Goal: Transaction & Acquisition: Purchase product/service

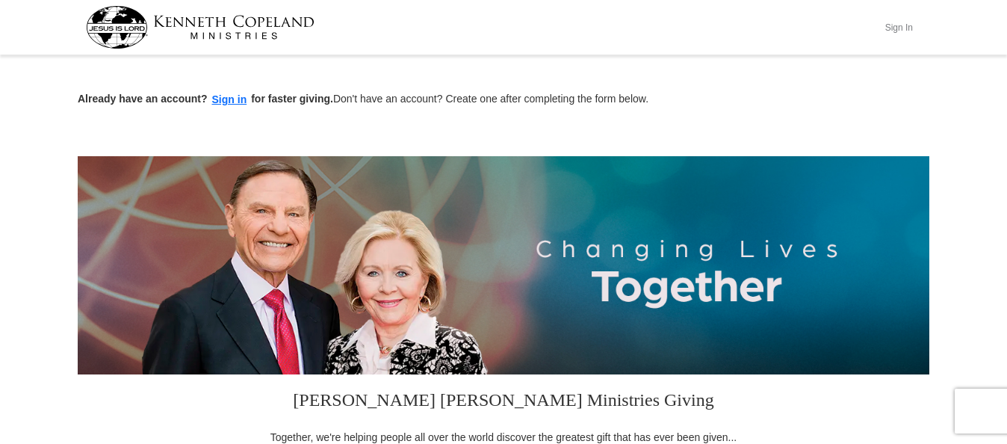
click at [895, 31] on button "Sign In" at bounding box center [899, 27] width 45 height 23
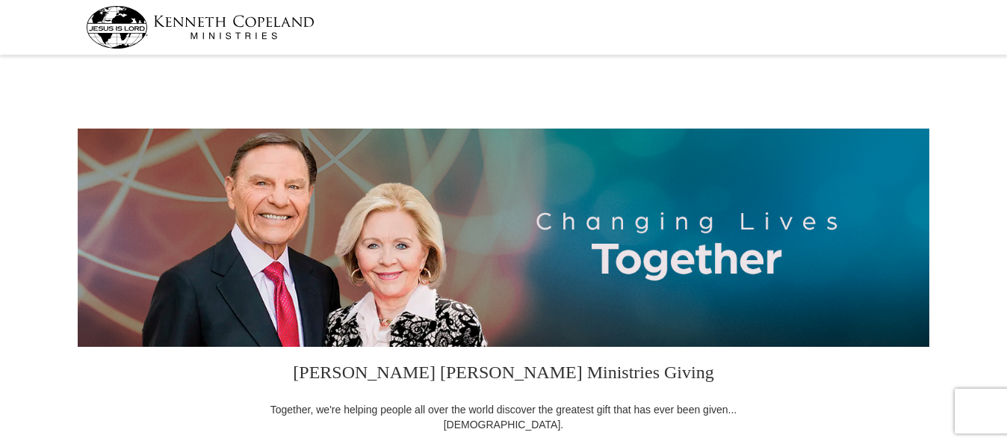
select select "WY"
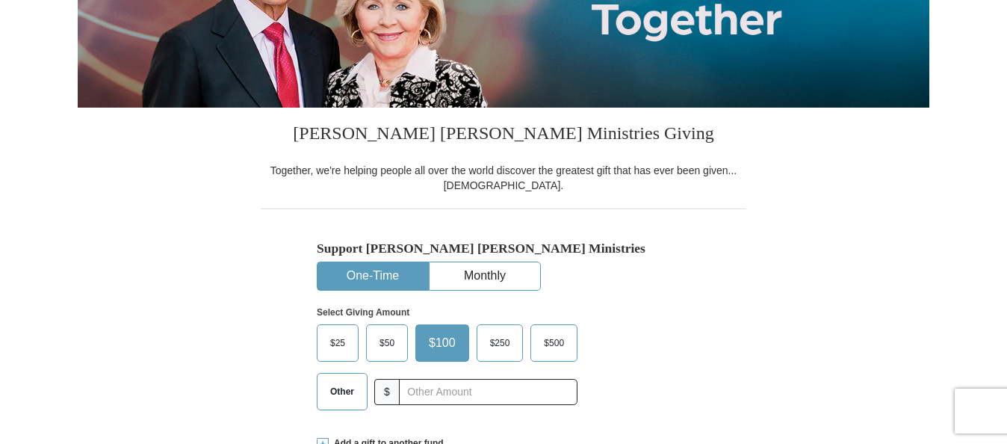
scroll to position [269, 0]
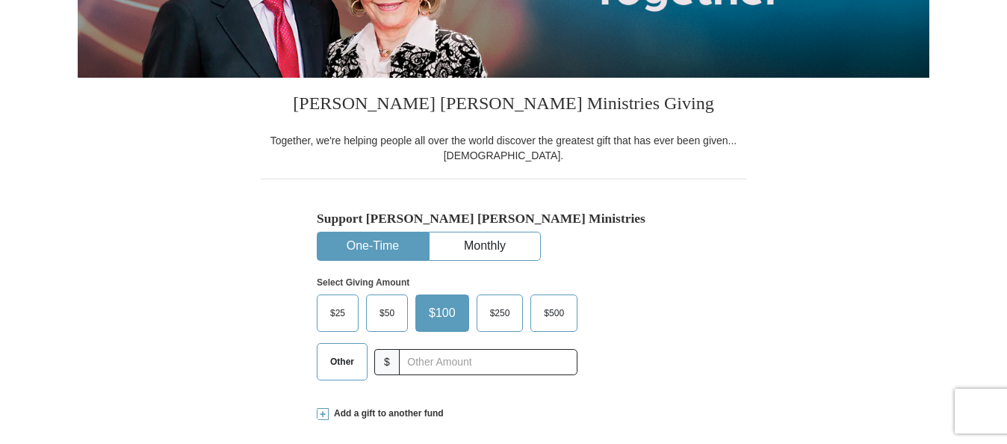
click at [493, 319] on span "$250" at bounding box center [500, 313] width 35 height 22
click at [0, 0] on input "$250" at bounding box center [0, 0] width 0 height 0
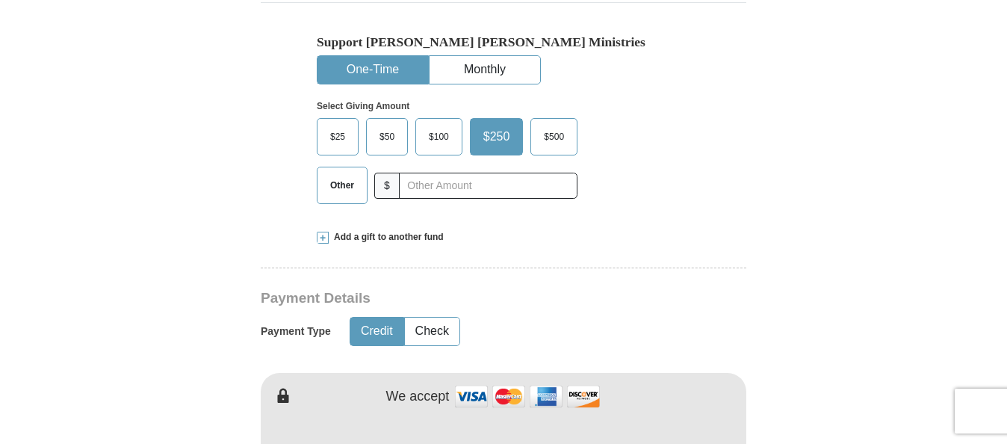
scroll to position [448, 0]
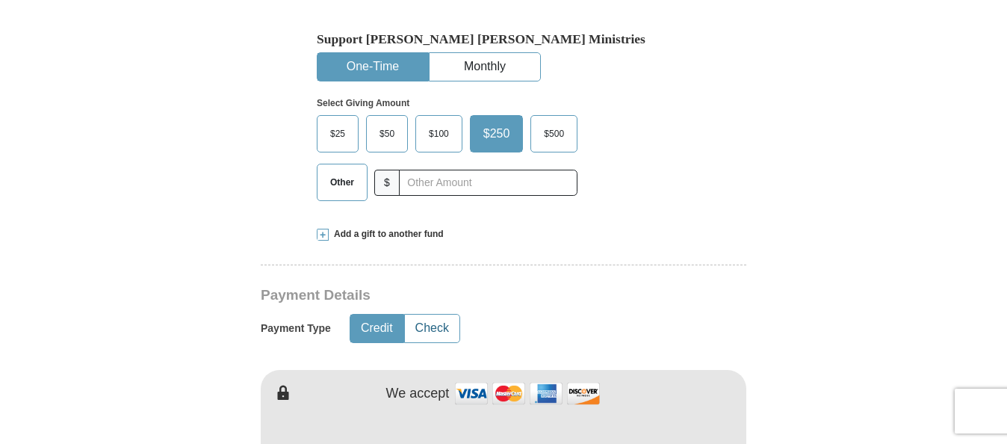
click at [438, 329] on button "Check" at bounding box center [432, 329] width 55 height 28
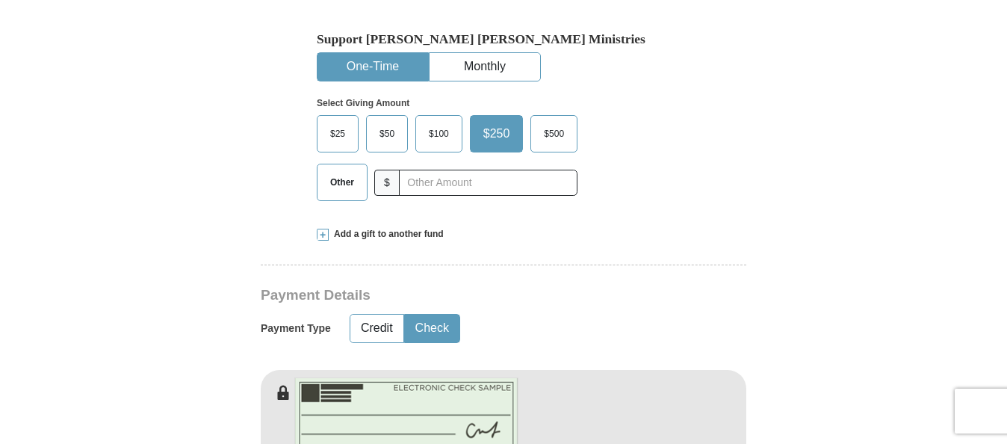
type button "Check"
type button "Credit"
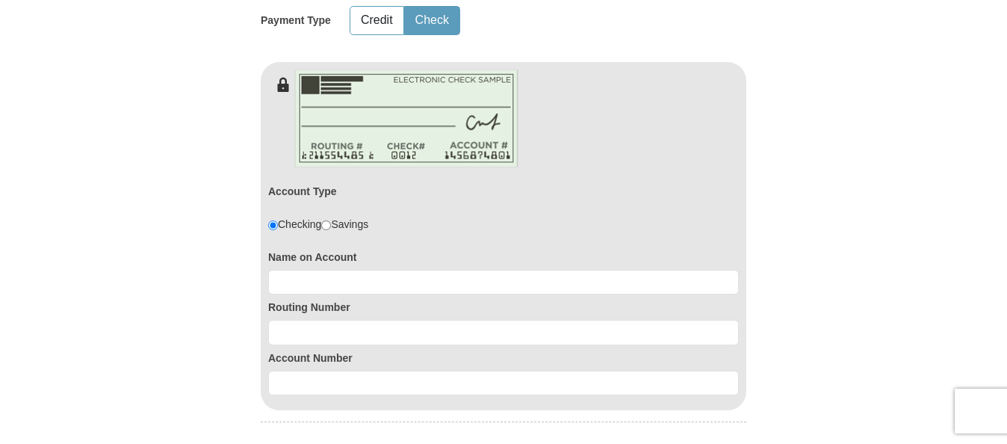
scroll to position [791, 0]
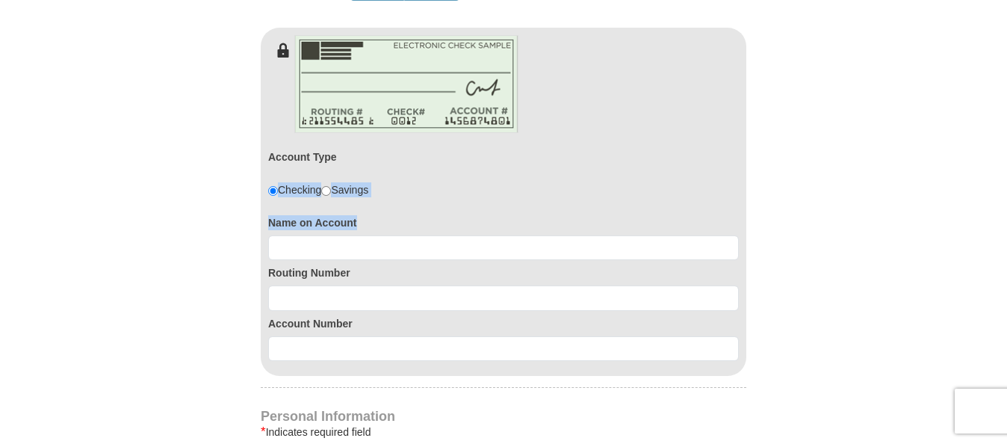
drag, startPoint x: 578, startPoint y: 332, endPoint x: 320, endPoint y: 247, distance: 272.3
click at [320, 247] on div "Account Type Checking Savings Name on Account Routing Number Account Number" at bounding box center [504, 217] width 486 height 319
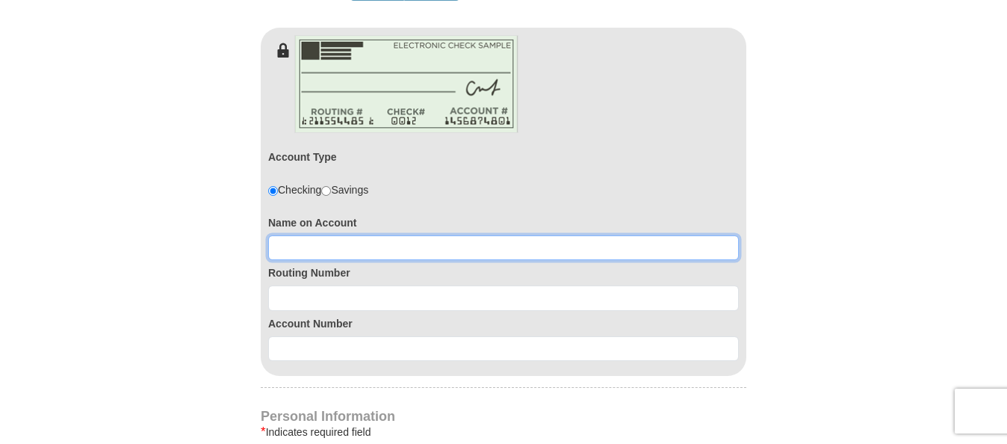
click at [320, 247] on input at bounding box center [503, 247] width 471 height 25
click at [320, 250] on input "R" at bounding box center [503, 247] width 471 height 25
type input "[PERSON_NAME]"
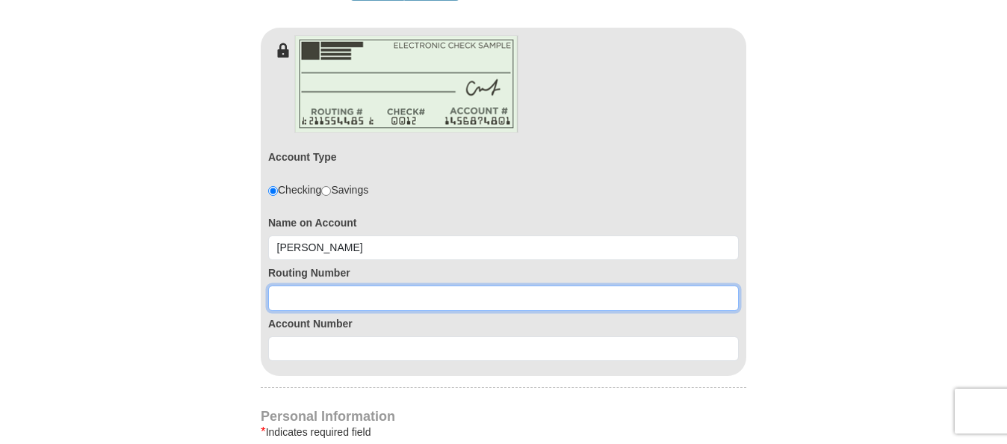
click at [377, 294] on input at bounding box center [503, 298] width 471 height 25
type input "107001232"
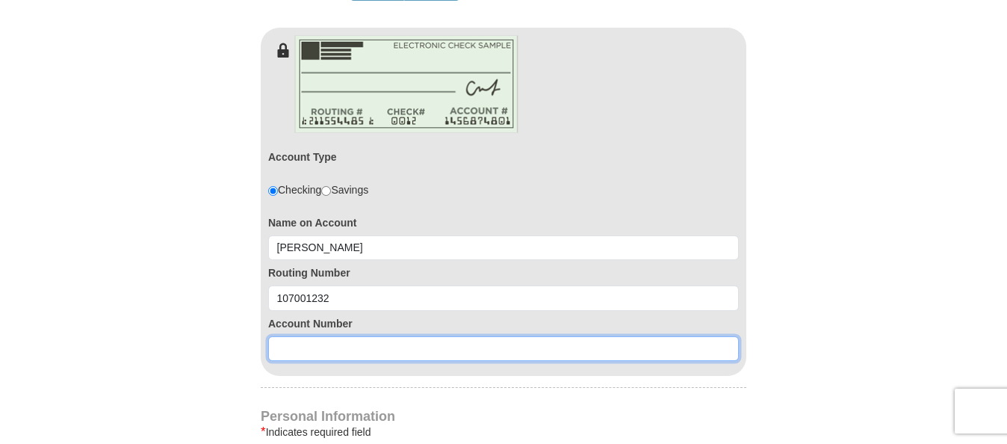
click at [329, 348] on input at bounding box center [503, 348] width 471 height 25
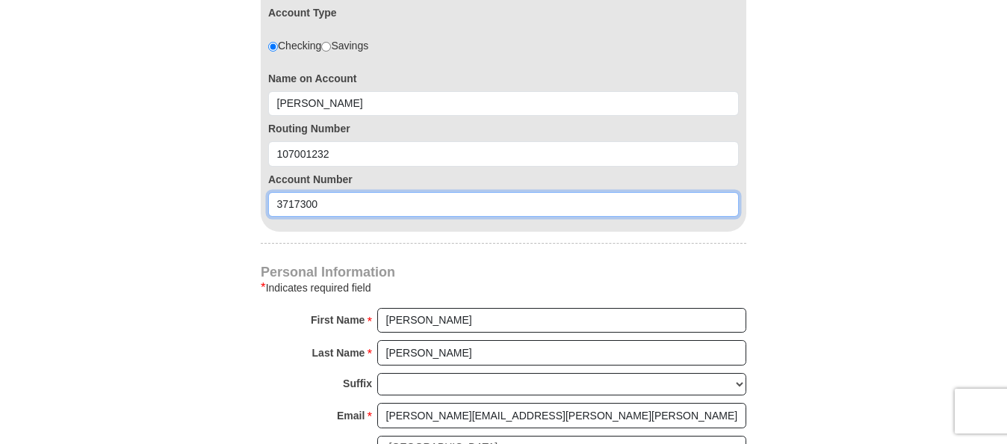
scroll to position [936, 0]
type input "3717300"
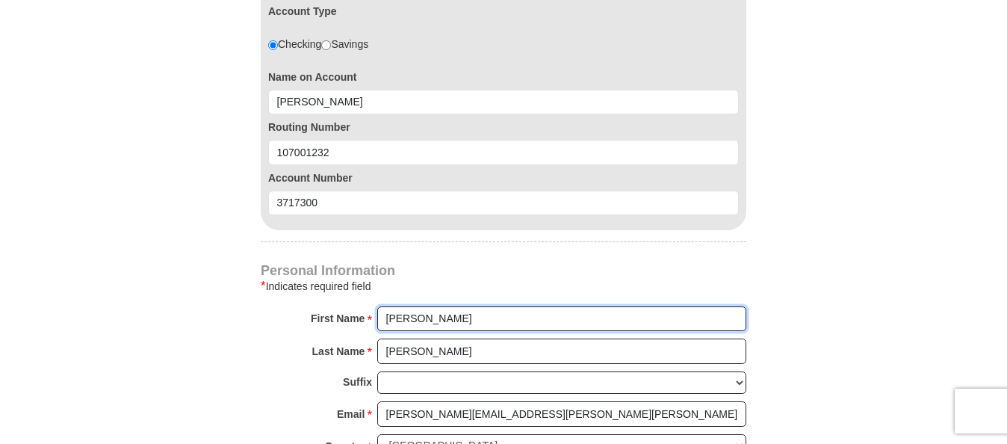
click at [452, 319] on input "[PERSON_NAME]" at bounding box center [561, 318] width 369 height 25
type input "M"
click at [463, 280] on div "* Indicates required field" at bounding box center [504, 286] width 486 height 18
click at [433, 321] on input "R" at bounding box center [561, 318] width 369 height 25
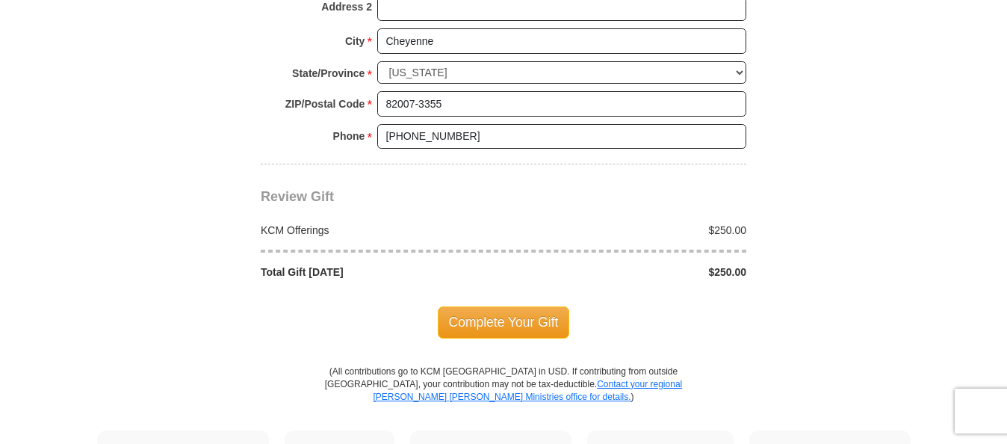
scroll to position [1438, 0]
type input "[PERSON_NAME]"
click at [486, 322] on span "Complete Your Gift" at bounding box center [504, 321] width 132 height 31
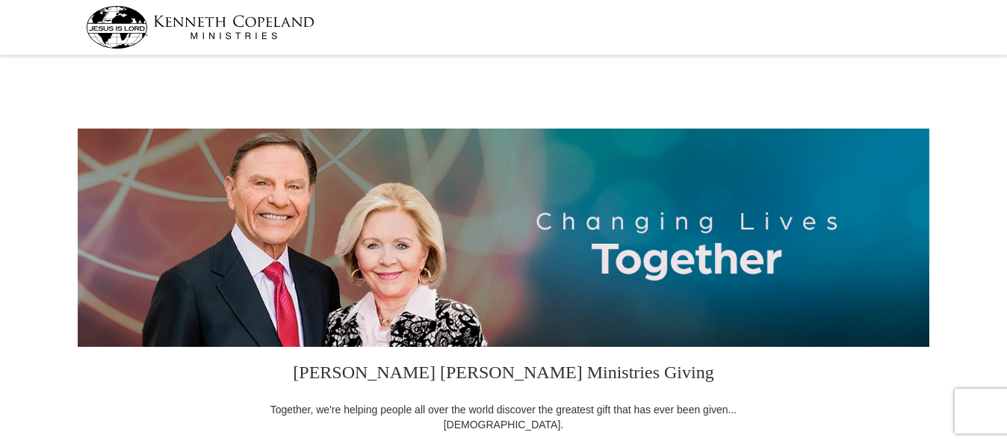
select select "WY"
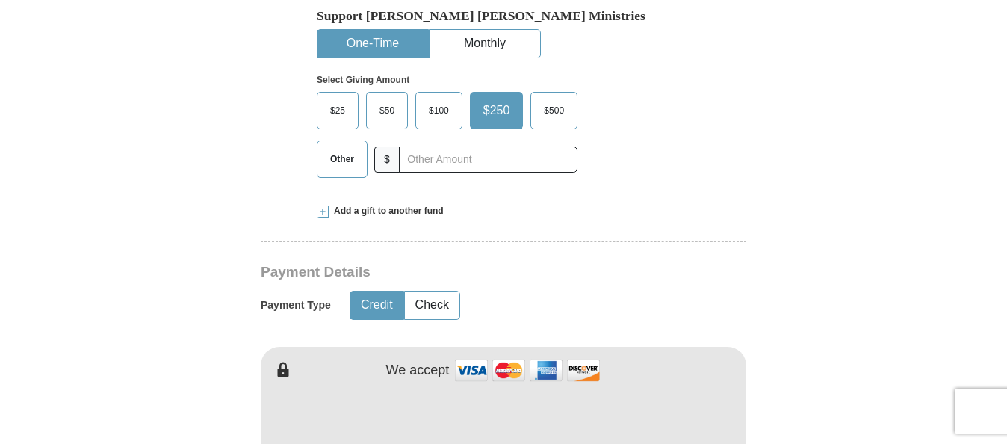
scroll to position [83, 0]
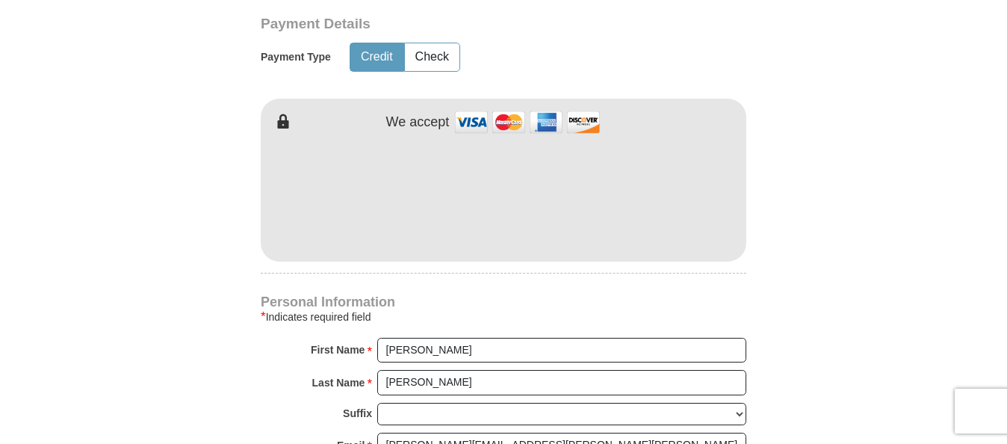
scroll to position [711, 0]
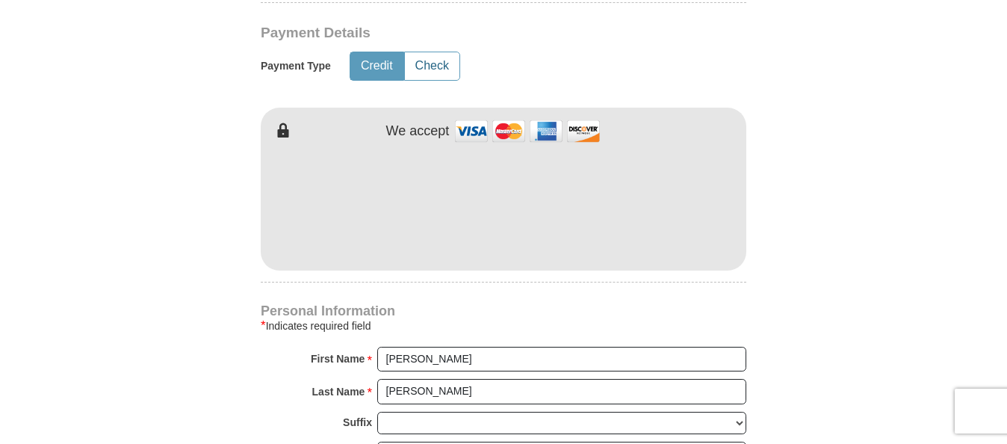
click at [438, 63] on button "Check" at bounding box center [432, 66] width 55 height 28
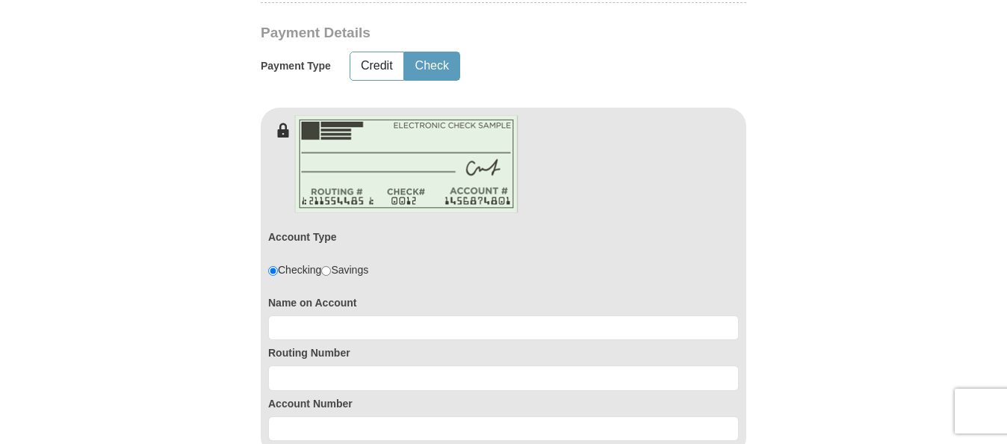
click at [818, 126] on form "Kenneth Copeland Ministries Giving Together, we're helping people all over the …" at bounding box center [504, 253] width 852 height 1808
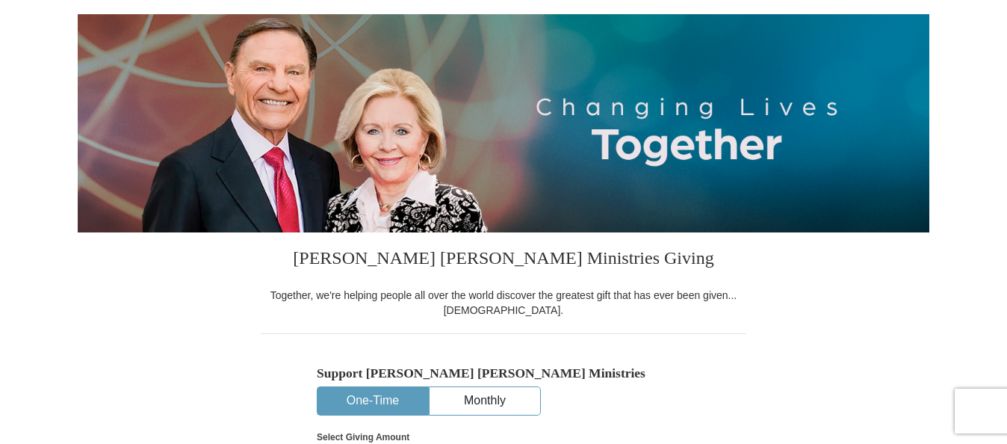
scroll to position [83, 0]
